Goal: Check status: Check status

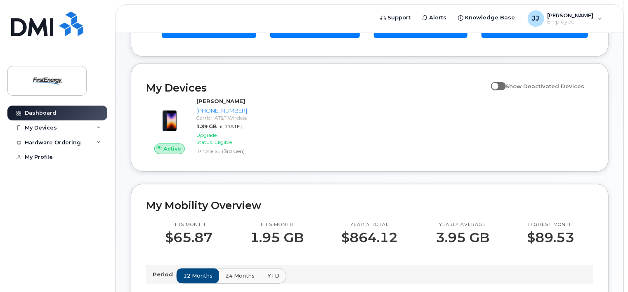
scroll to position [76, 0]
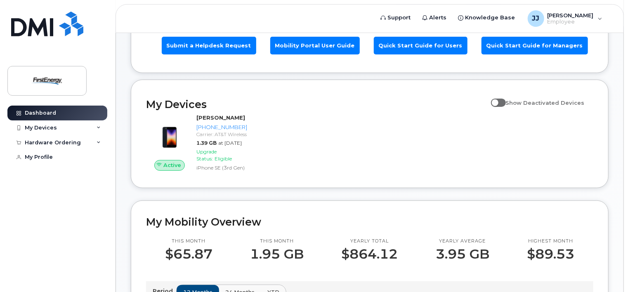
click at [497, 104] on label "Show Deactivated Devices" at bounding box center [538, 103] width 94 height 16
click at [497, 102] on input "Show Deactivated Devices" at bounding box center [494, 98] width 7 height 7
click at [506, 102] on span at bounding box center [498, 103] width 15 height 8
click at [498, 102] on input "Show Deactivated Devices" at bounding box center [494, 98] width 7 height 7
checkbox input "false"
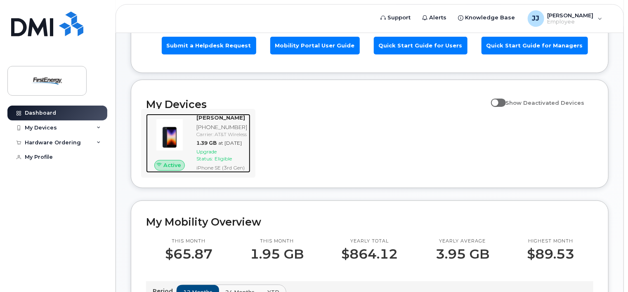
click at [222, 138] on div "Carrier: AT&T Wireless" at bounding box center [221, 134] width 51 height 7
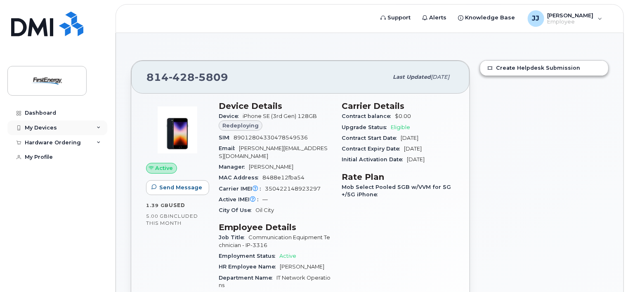
click at [45, 130] on div "My Devices" at bounding box center [41, 128] width 32 height 7
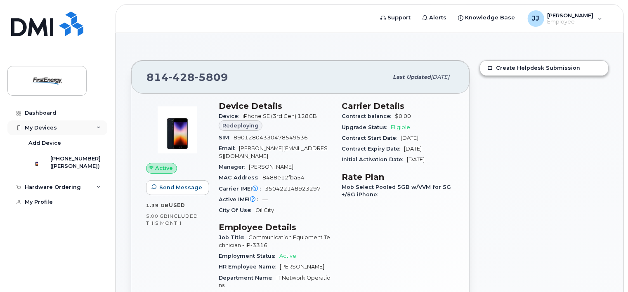
click at [45, 130] on div "My Devices" at bounding box center [41, 128] width 32 height 7
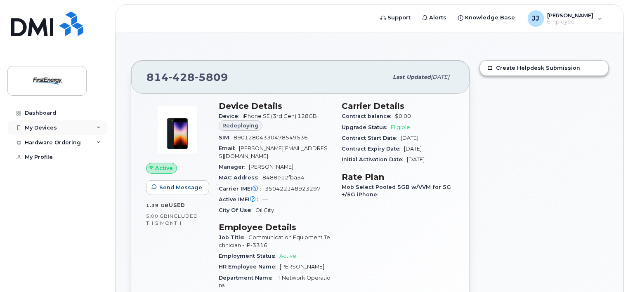
click at [44, 125] on div "My Devices" at bounding box center [41, 128] width 32 height 7
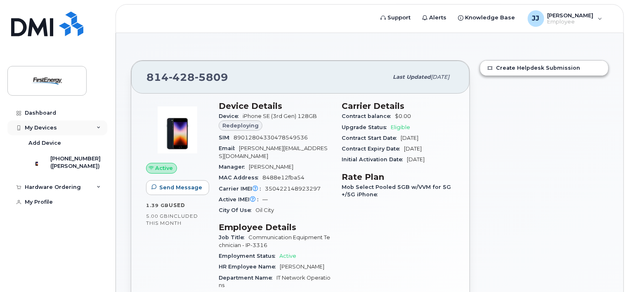
click at [44, 125] on div "My Devices" at bounding box center [41, 128] width 32 height 7
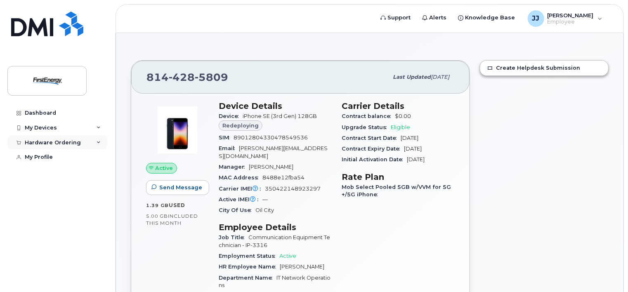
click at [45, 142] on div "Hardware Ordering" at bounding box center [53, 143] width 56 height 7
click at [44, 158] on div "My Orders" at bounding box center [43, 157] width 30 height 7
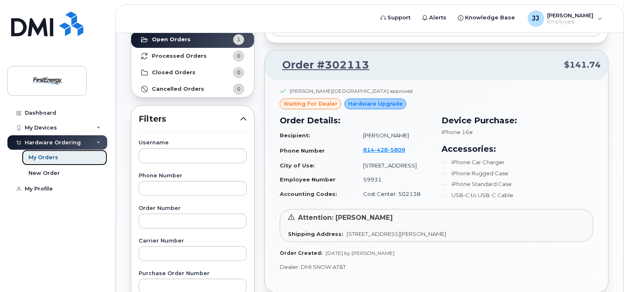
scroll to position [77, 0]
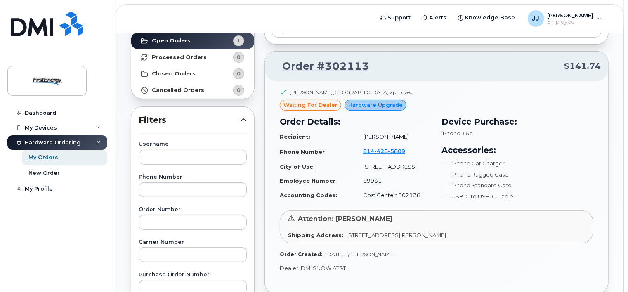
click at [627, 48] on body "Support Alerts Knowledge Base [PERSON_NAME], [PERSON_NAME] Employee English Fra…" at bounding box center [314, 275] width 628 height 704
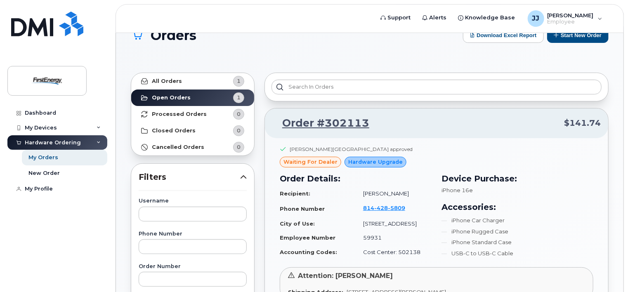
scroll to position [0, 0]
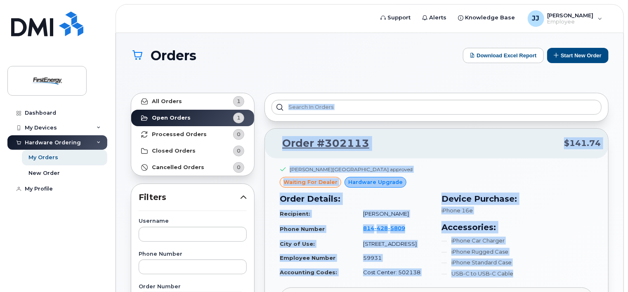
drag, startPoint x: 632, startPoint y: 180, endPoint x: 632, endPoint y: 271, distance: 90.4
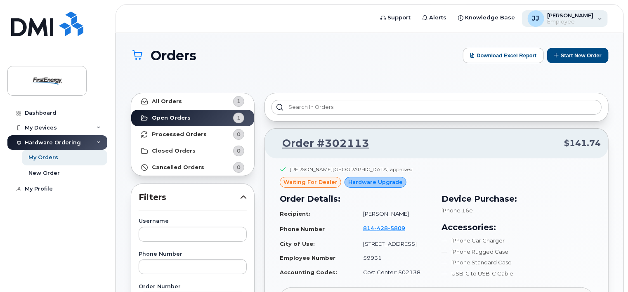
click at [589, 23] on span "Employee" at bounding box center [571, 22] width 46 height 7
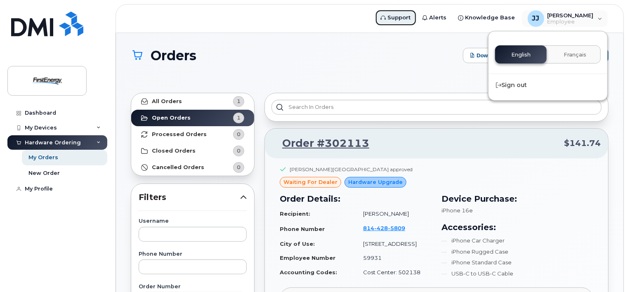
click at [405, 20] on span "Support" at bounding box center [399, 18] width 23 height 8
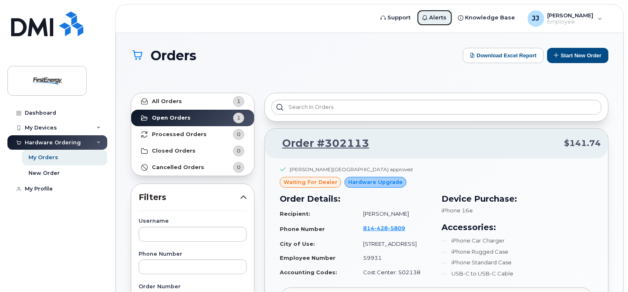
click at [439, 15] on link "Alerts" at bounding box center [435, 17] width 36 height 17
